Goal: Task Accomplishment & Management: Use online tool/utility

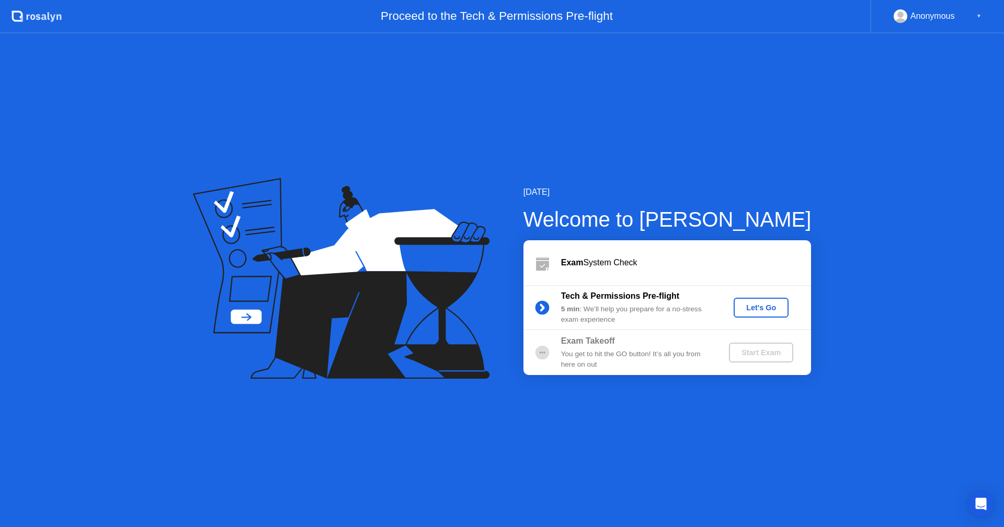
click at [763, 306] on div "Let's Go" at bounding box center [761, 308] width 47 height 8
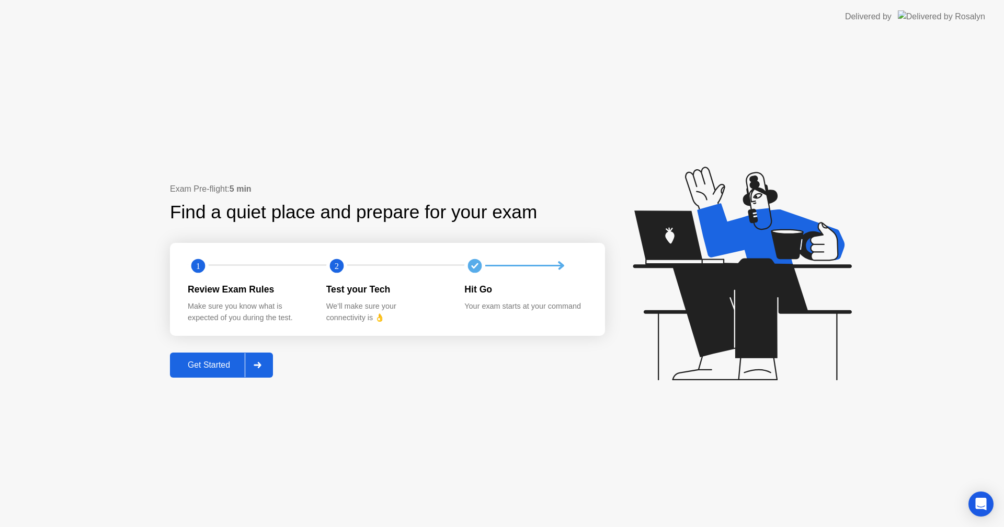
click at [208, 362] on div "Get Started" at bounding box center [209, 365] width 72 height 9
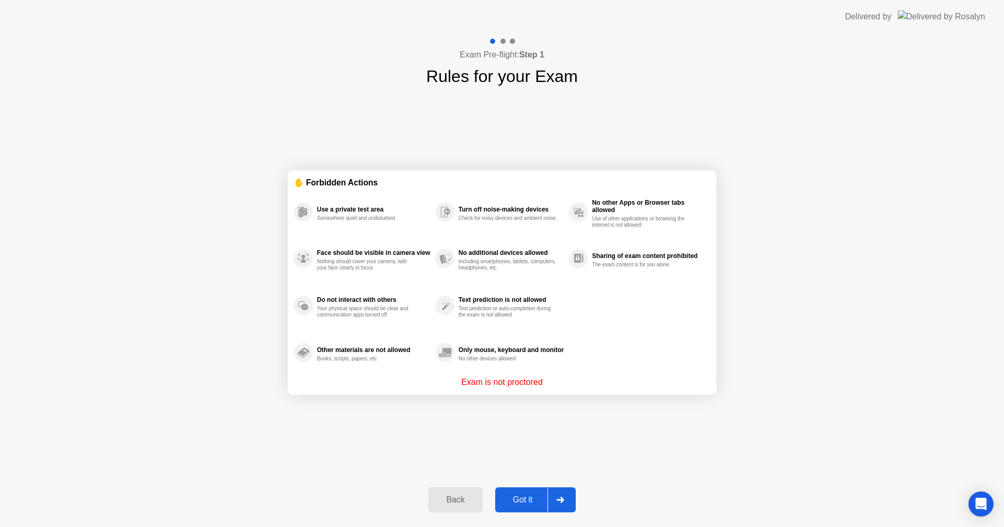
click at [515, 496] on div "Got it" at bounding box center [522, 500] width 49 height 9
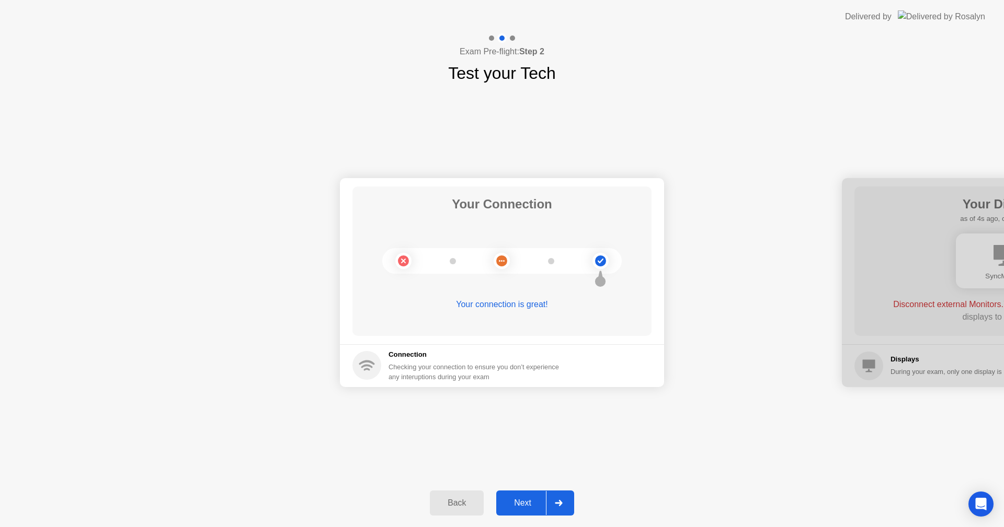
click at [524, 499] on div "Next" at bounding box center [522, 503] width 47 height 9
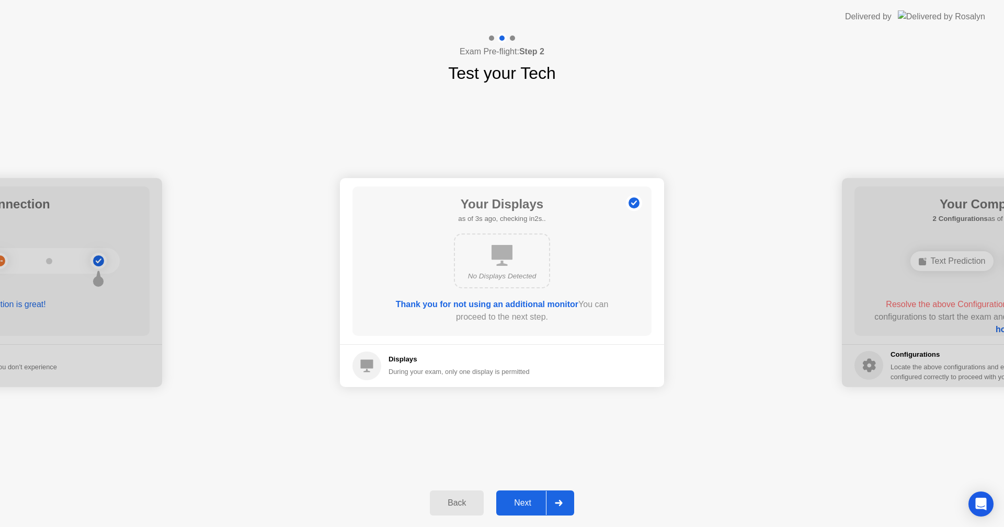
click at [523, 503] on div "Next" at bounding box center [522, 503] width 47 height 9
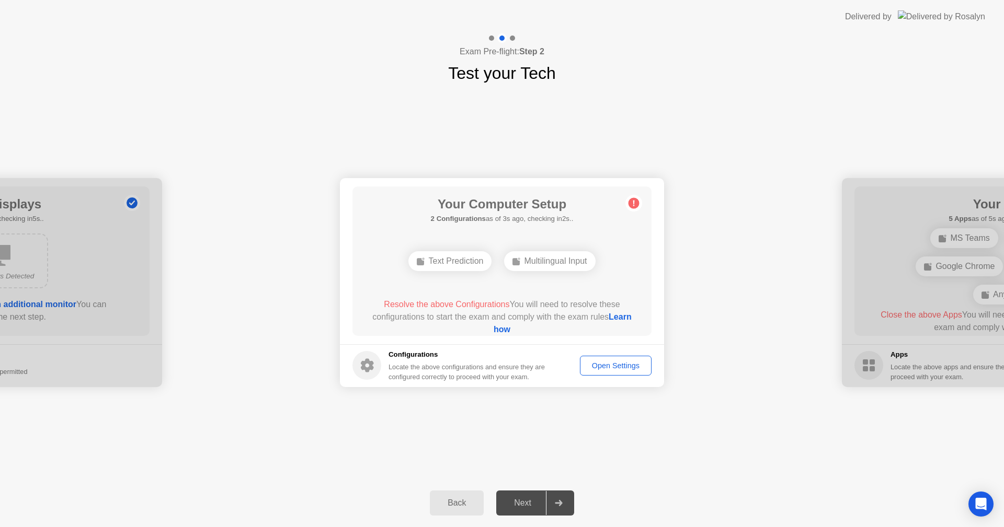
click at [618, 365] on div "Open Settings" at bounding box center [615, 366] width 64 height 8
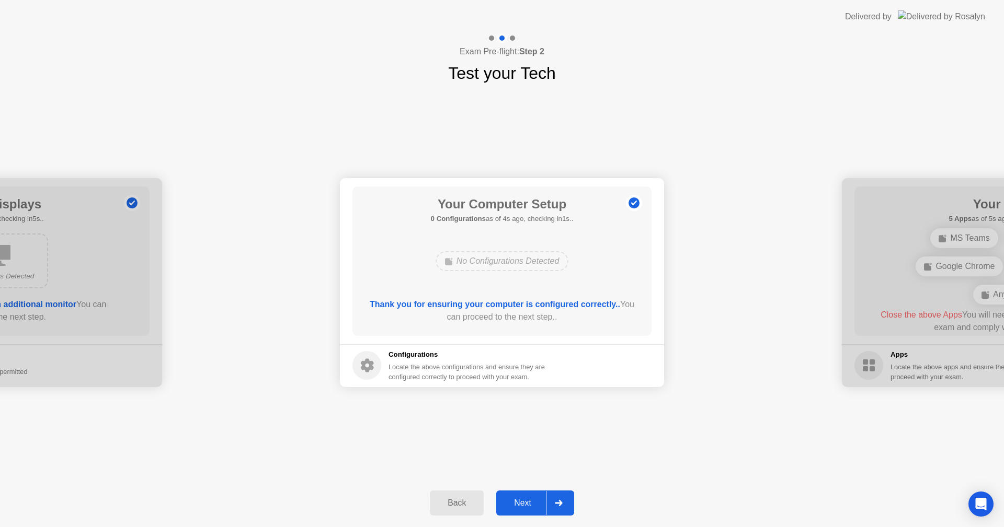
click at [522, 501] on div "Next" at bounding box center [522, 503] width 47 height 9
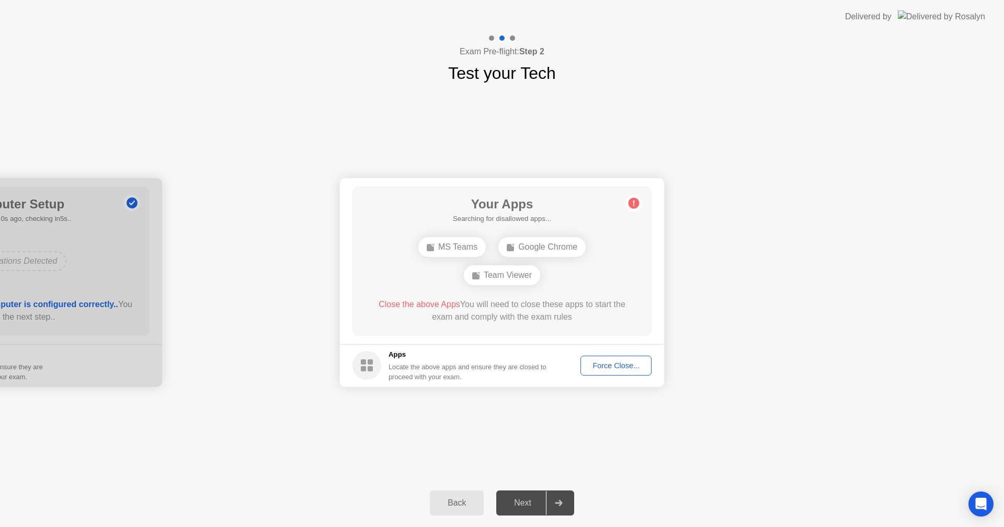
click at [74, 105] on div "Your Connection Your connection is great! Connection Checking your connection t…" at bounding box center [502, 283] width 1004 height 394
click at [629, 363] on div "Force Close..." at bounding box center [616, 366] width 64 height 8
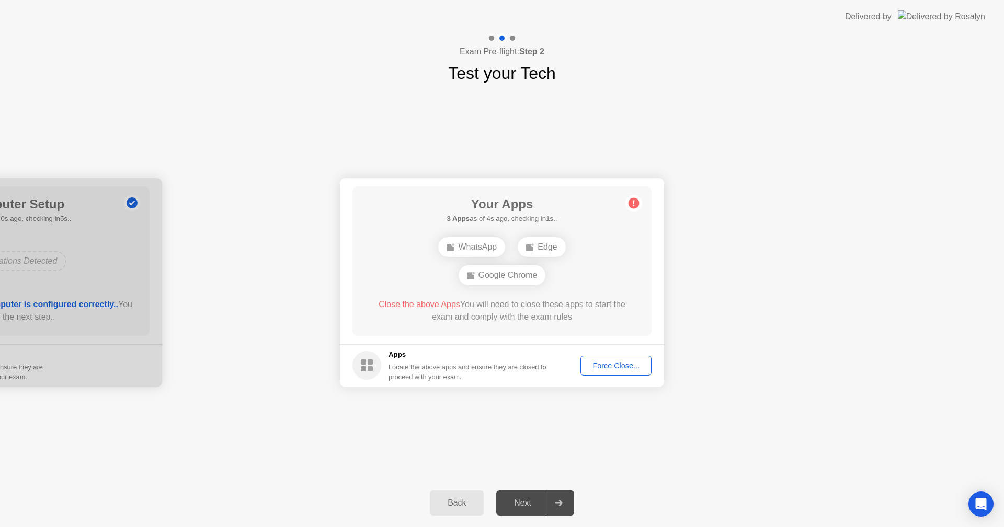
click at [618, 367] on div "Force Close..." at bounding box center [616, 366] width 64 height 8
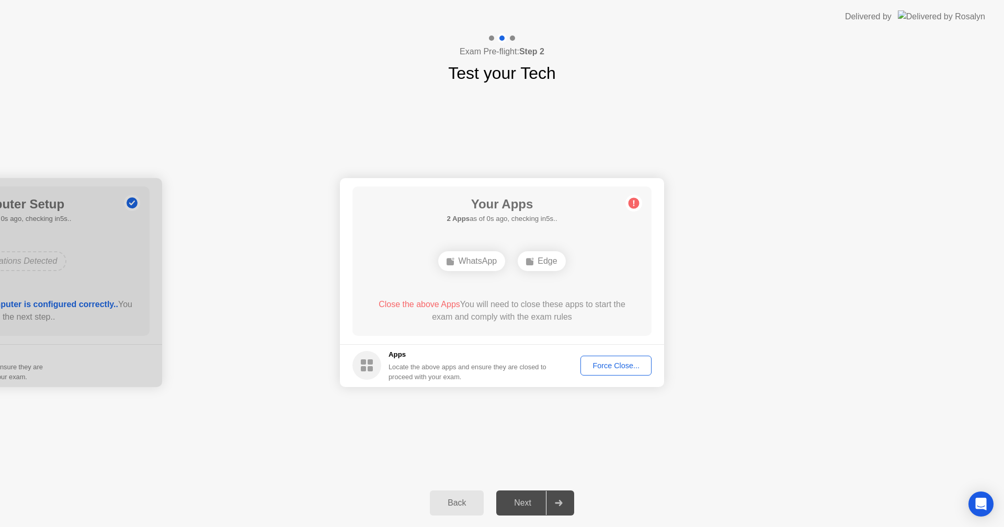
click at [613, 366] on div "Force Close..." at bounding box center [616, 366] width 64 height 8
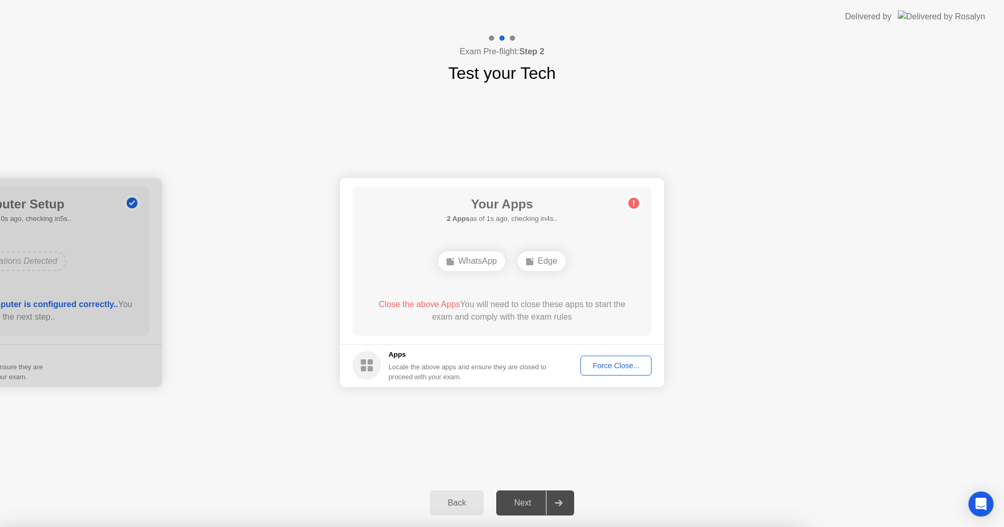
click at [784, 527] on div at bounding box center [502, 527] width 1004 height 0
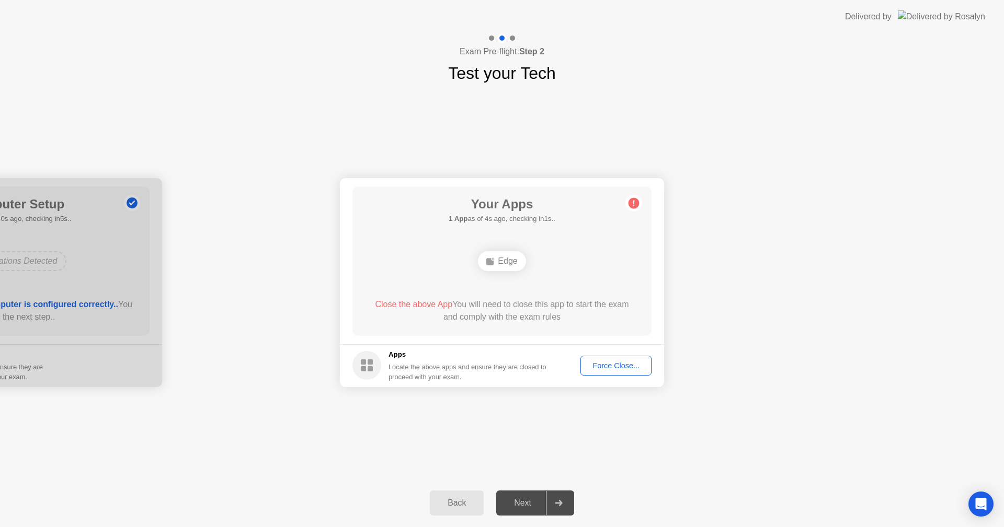
click at [621, 365] on div "Force Close..." at bounding box center [616, 366] width 64 height 8
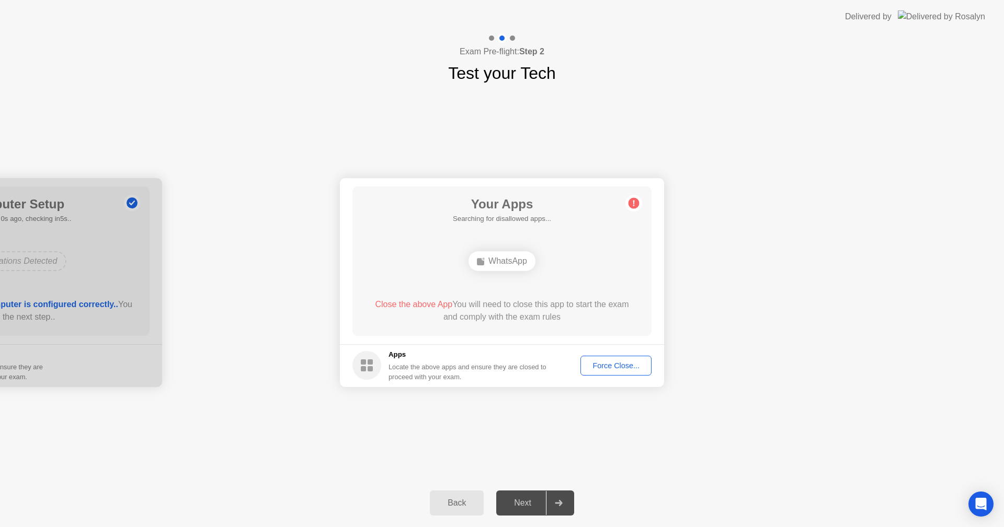
click at [624, 367] on div "Force Close..." at bounding box center [616, 366] width 64 height 8
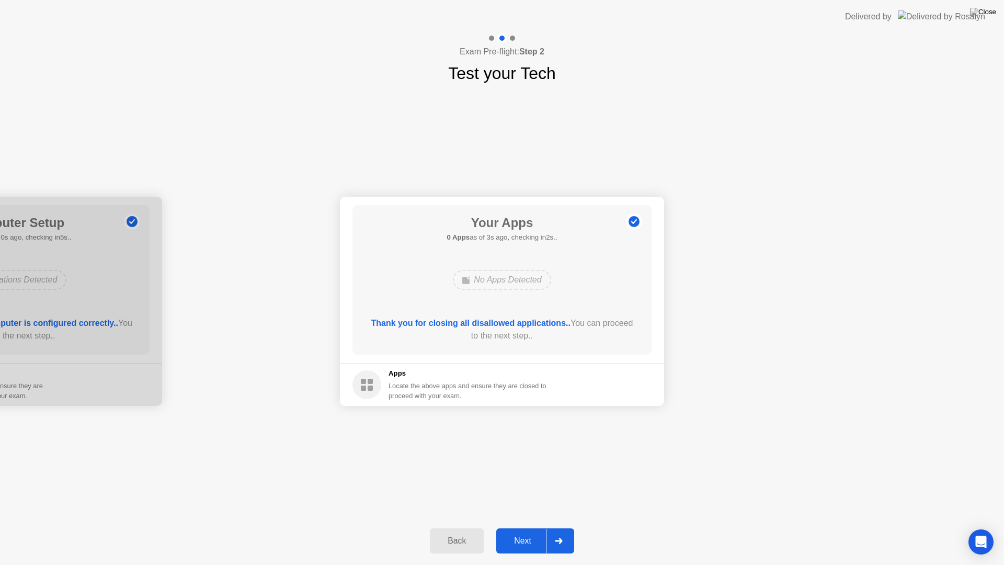
click at [524, 527] on div "Next" at bounding box center [522, 540] width 47 height 9
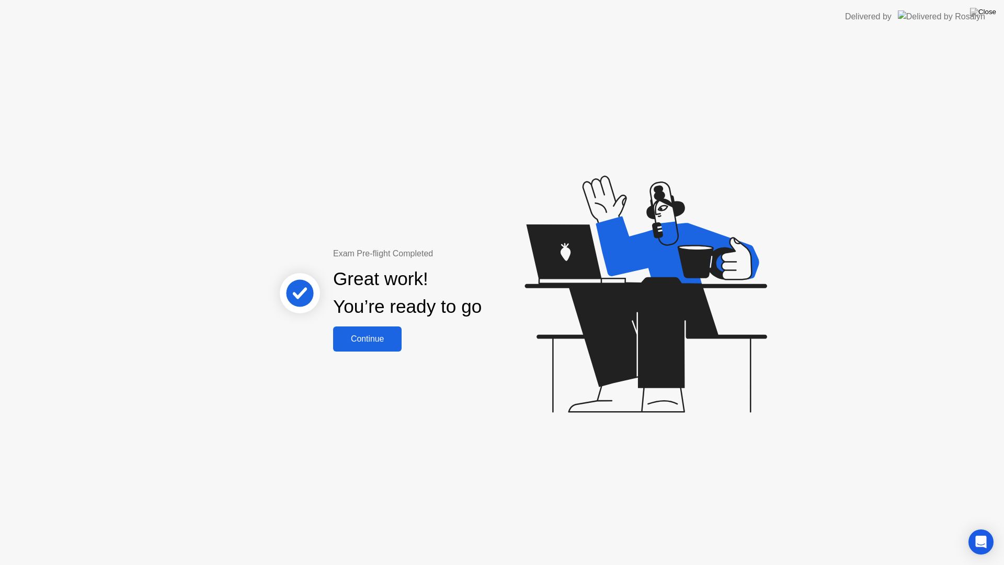
click at [370, 337] on div "Continue" at bounding box center [367, 338] width 62 height 9
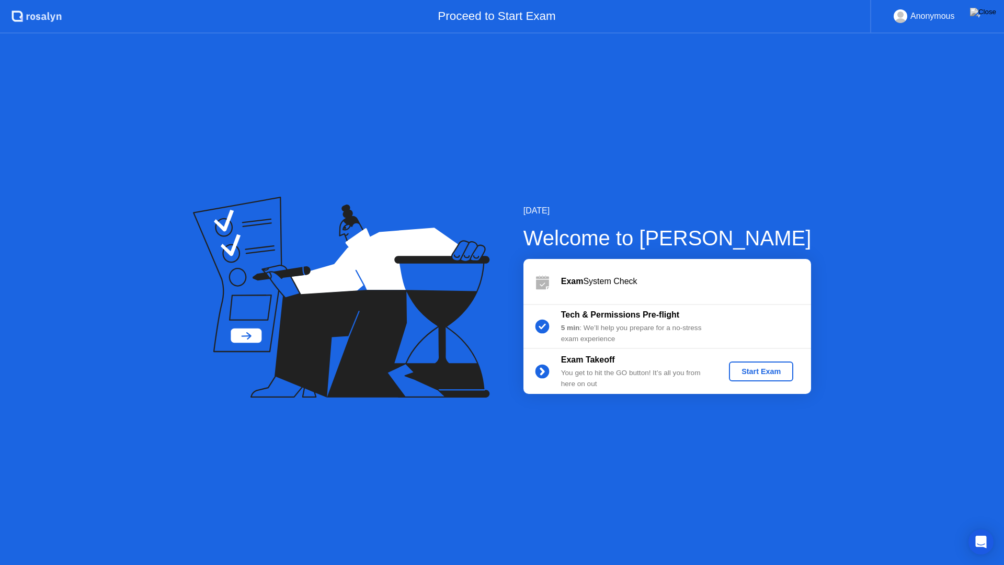
click at [753, 372] on div "Start Exam" at bounding box center [761, 371] width 56 height 8
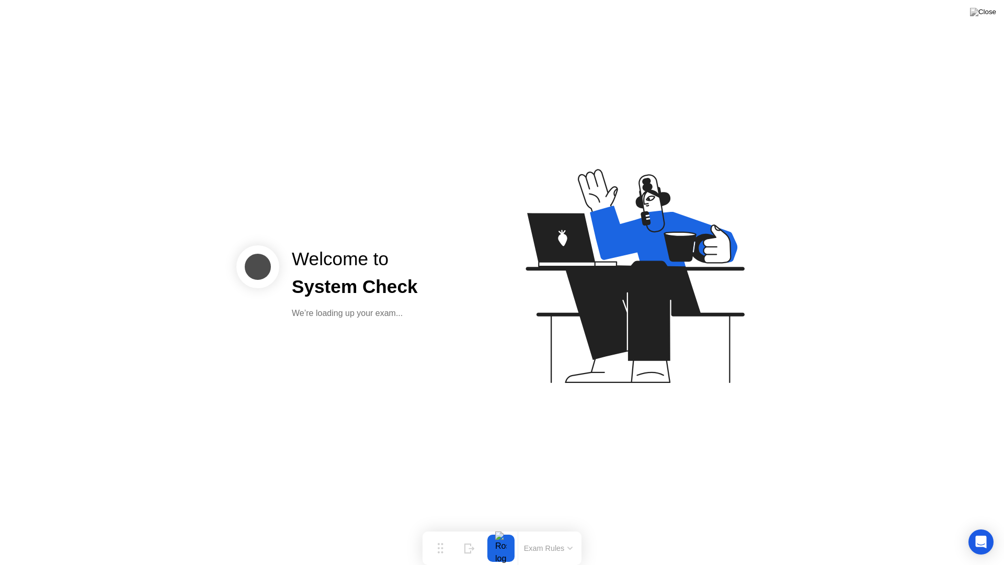
click at [550, 527] on button "Exam Rules" at bounding box center [548, 547] width 55 height 9
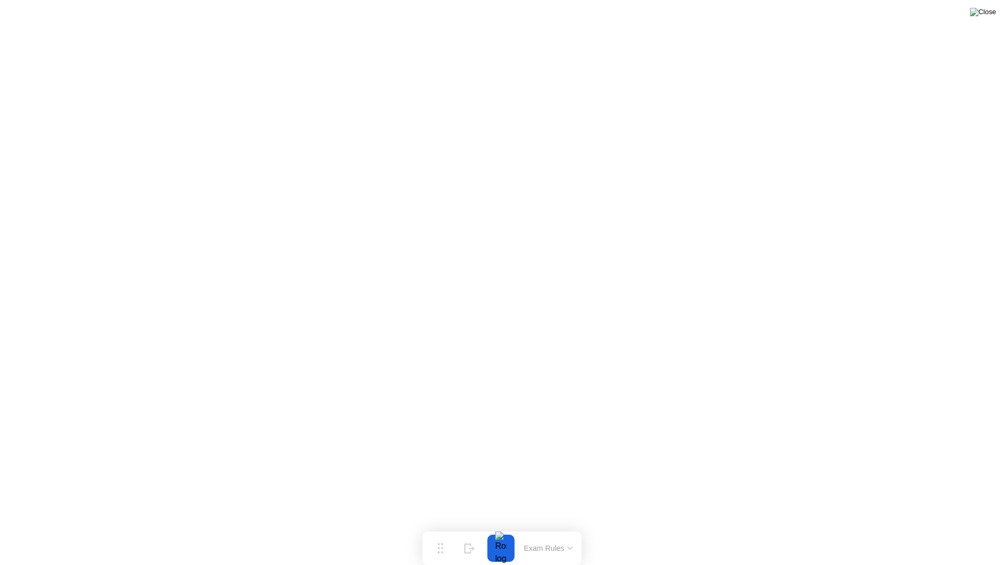
click at [994, 16] on img at bounding box center [983, 12] width 26 height 8
click at [989, 11] on img at bounding box center [983, 12] width 26 height 8
